Goal: Communication & Community: Answer question/provide support

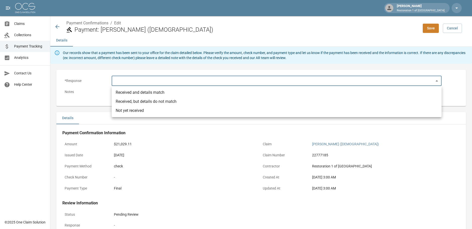
click at [22, 25] on div at bounding box center [236, 114] width 472 height 229
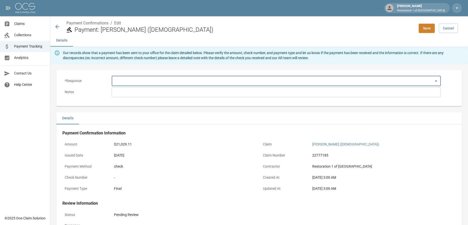
click at [22, 24] on span "Claims" at bounding box center [30, 23] width 32 height 5
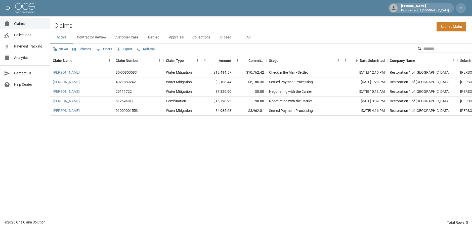
click at [226, 37] on button "Closed" at bounding box center [226, 37] width 23 height 12
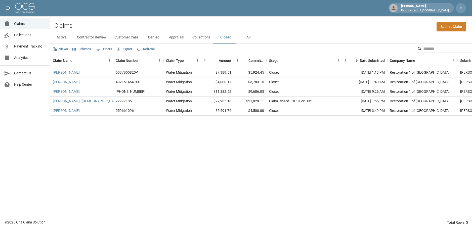
click at [247, 38] on button "All" at bounding box center [248, 37] width 23 height 12
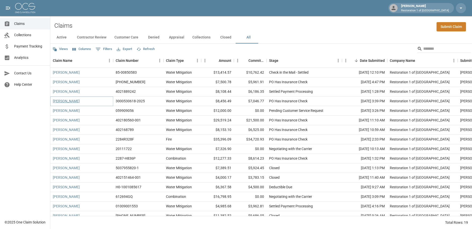
click at [65, 102] on link "Amy Wilk" at bounding box center [66, 101] width 27 height 5
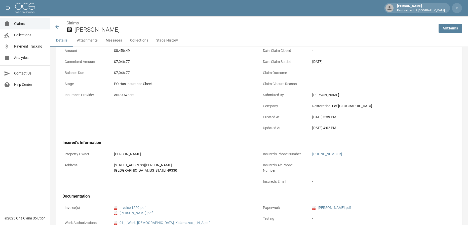
scroll to position [75, 0]
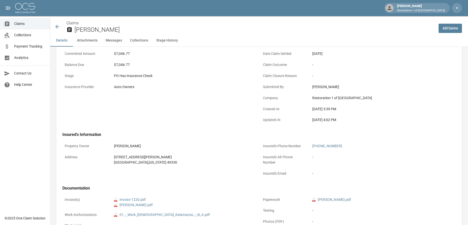
click at [143, 39] on button "Collections" at bounding box center [139, 40] width 26 height 12
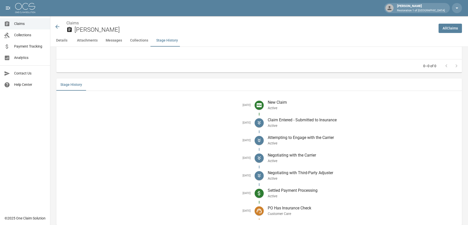
scroll to position [674, 0]
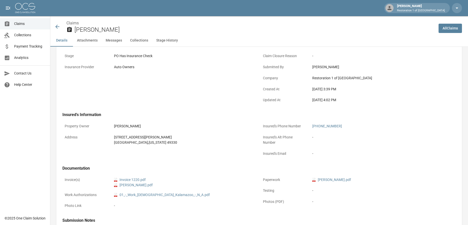
click at [116, 40] on button "Messages" at bounding box center [114, 40] width 24 height 12
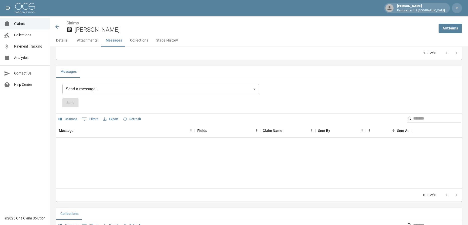
scroll to position [429, 0]
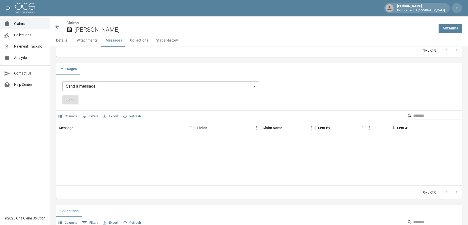
click at [72, 85] on body "Whitney Weber Restoration 1 of Grand Rapids Claims Collections Payment Tracking…" at bounding box center [234, 20] width 468 height 899
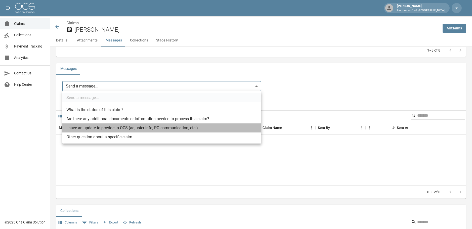
click at [133, 129] on li "I have an update to provide to OCS (adjuster info, PO communication, etc.)" at bounding box center [161, 128] width 199 height 9
type input "**********"
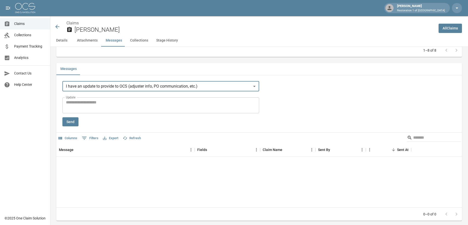
click at [116, 106] on textarea "Update" at bounding box center [161, 105] width 190 height 12
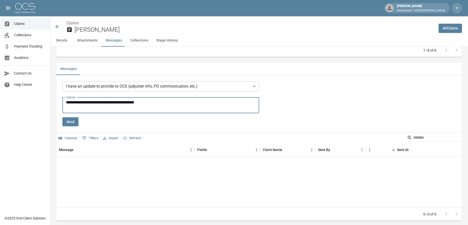
type textarea "**********"
click at [70, 120] on button "Send" at bounding box center [70, 121] width 16 height 9
